Goal: Task Accomplishment & Management: Use online tool/utility

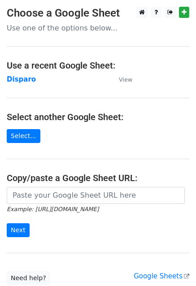
click at [20, 77] on strong "Disparo" at bounding box center [21, 79] width 29 height 8
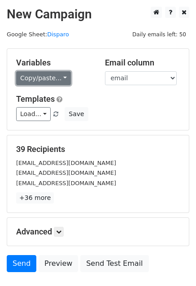
click at [39, 71] on link "Copy/paste..." at bounding box center [43, 78] width 55 height 14
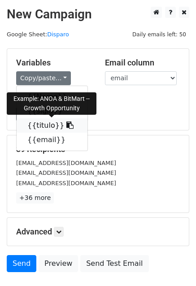
click at [32, 123] on link "{{titulo}}" at bounding box center [52, 126] width 71 height 14
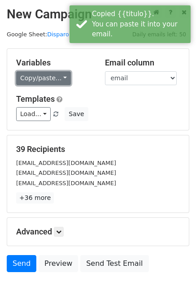
click at [34, 79] on link "Copy/paste..." at bounding box center [43, 78] width 55 height 14
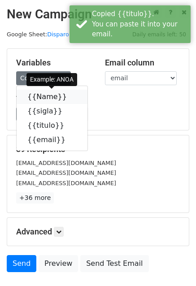
click at [38, 100] on link "{{Name}}" at bounding box center [52, 97] width 71 height 14
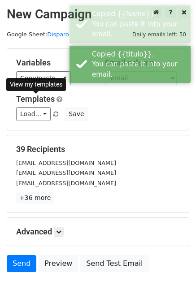
click at [38, 100] on link "Templates" at bounding box center [35, 98] width 39 height 9
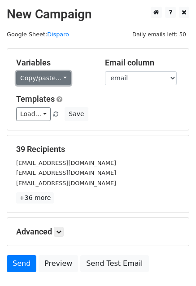
click at [53, 79] on link "Copy/paste..." at bounding box center [43, 78] width 55 height 14
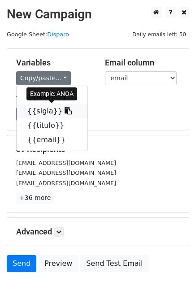
click at [49, 109] on link "{{sigla}}" at bounding box center [52, 111] width 71 height 14
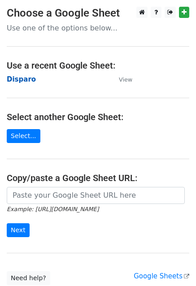
click at [25, 76] on strong "Disparo" at bounding box center [21, 79] width 29 height 8
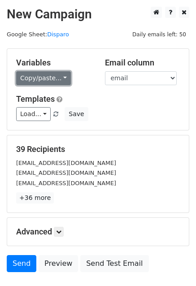
click at [53, 75] on link "Copy/paste..." at bounding box center [43, 78] width 55 height 14
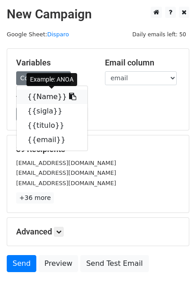
click at [37, 97] on link "{{Name}}" at bounding box center [52, 97] width 71 height 14
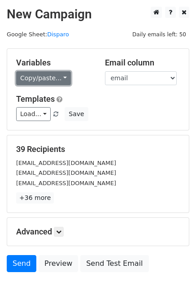
click at [35, 72] on link "Copy/paste..." at bounding box center [43, 78] width 55 height 14
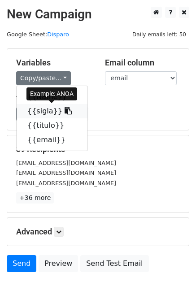
click at [40, 113] on link "{{sigla}}" at bounding box center [52, 111] width 71 height 14
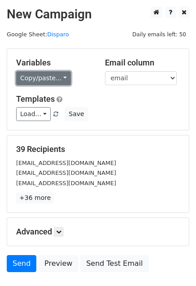
click at [42, 80] on link "Copy/paste..." at bounding box center [43, 78] width 55 height 14
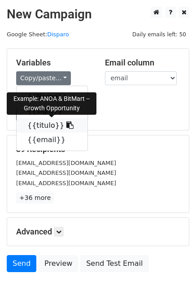
click at [41, 128] on link "{{titulo}}" at bounding box center [52, 126] width 71 height 14
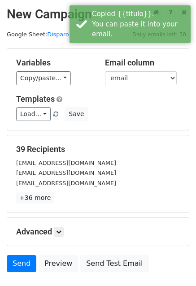
scroll to position [61, 0]
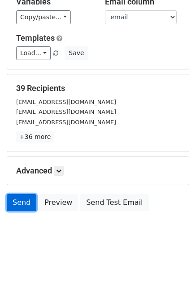
click at [26, 204] on link "Send" at bounding box center [22, 202] width 30 height 17
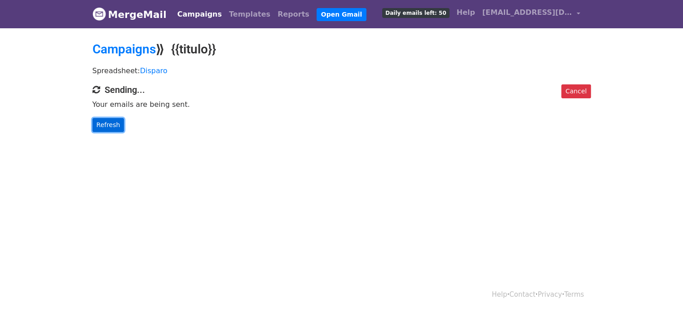
click at [113, 119] on link "Refresh" at bounding box center [108, 125] width 32 height 14
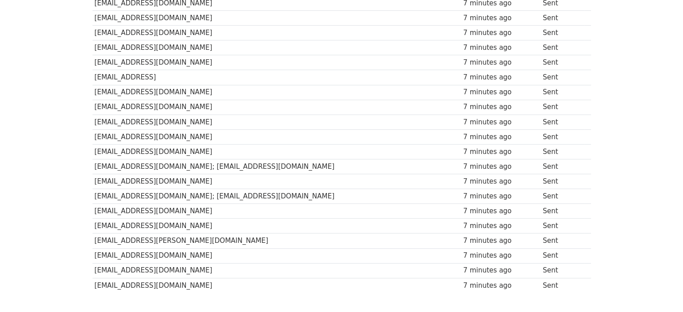
scroll to position [492, 0]
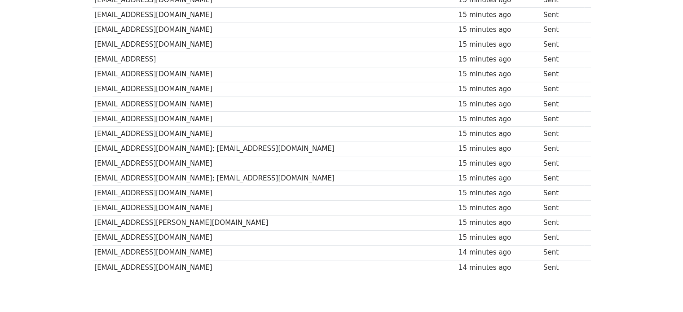
scroll to position [492, 0]
